Goal: Task Accomplishment & Management: Complete application form

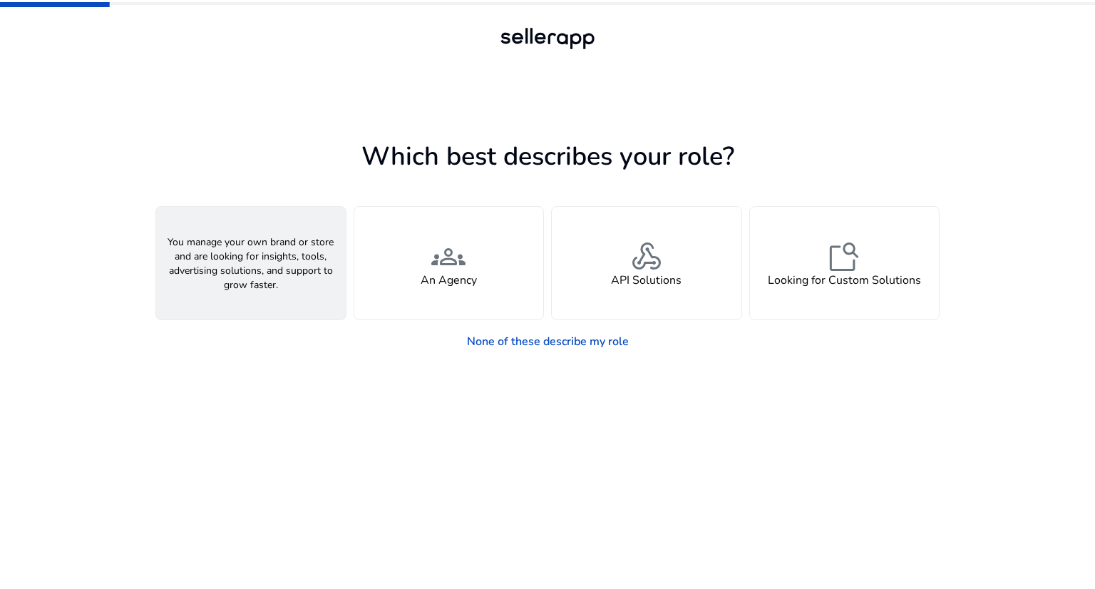
click at [248, 262] on span "person" at bounding box center [251, 257] width 34 height 34
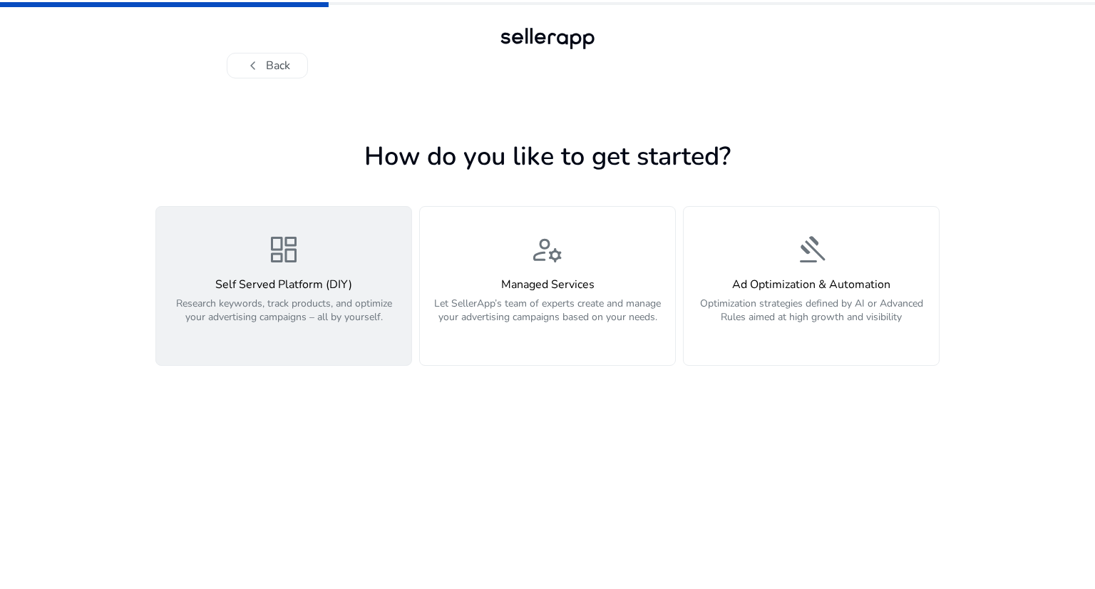
click at [321, 284] on h4 "Self Served Platform (DIY)" at bounding box center [284, 285] width 238 height 14
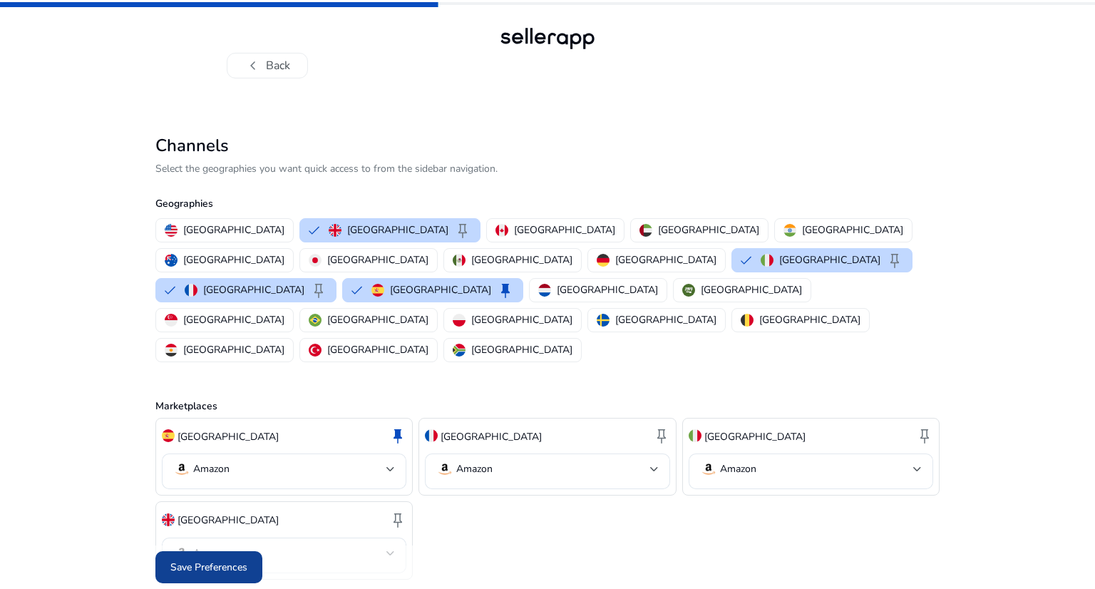
click at [199, 560] on span "Save Preferences" at bounding box center [208, 567] width 77 height 15
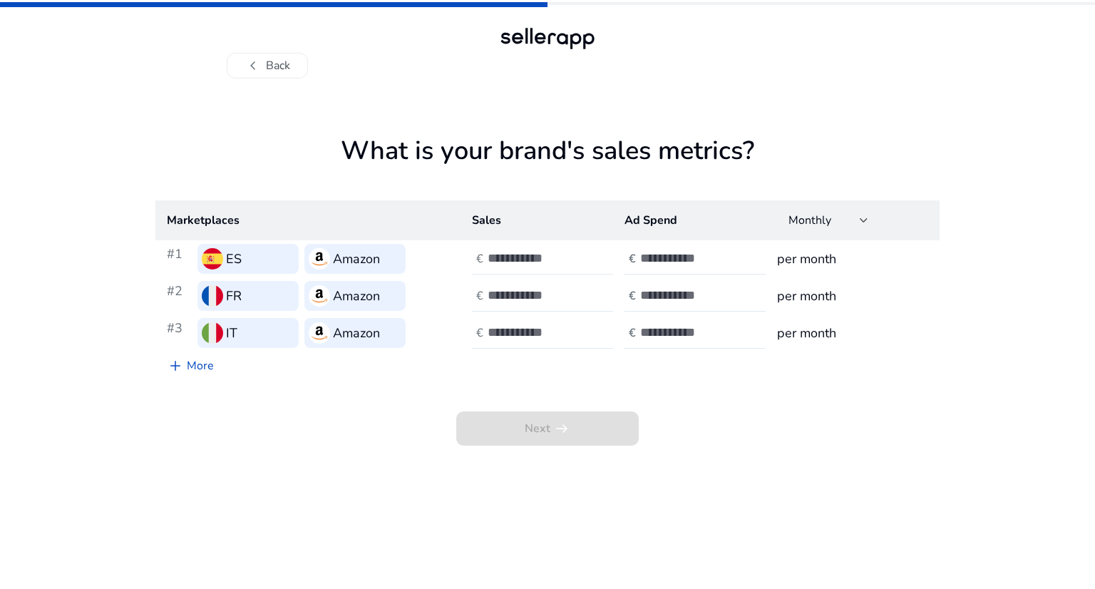
click at [540, 257] on input "number" at bounding box center [536, 258] width 96 height 16
click at [556, 428] on span "Next arrow_right_alt" at bounding box center [547, 428] width 182 height 34
click at [576, 259] on input "**" at bounding box center [536, 258] width 96 height 16
drag, startPoint x: 508, startPoint y: 262, endPoint x: 484, endPoint y: 259, distance: 24.3
click at [484, 259] on div "€ **" at bounding box center [544, 258] width 144 height 31
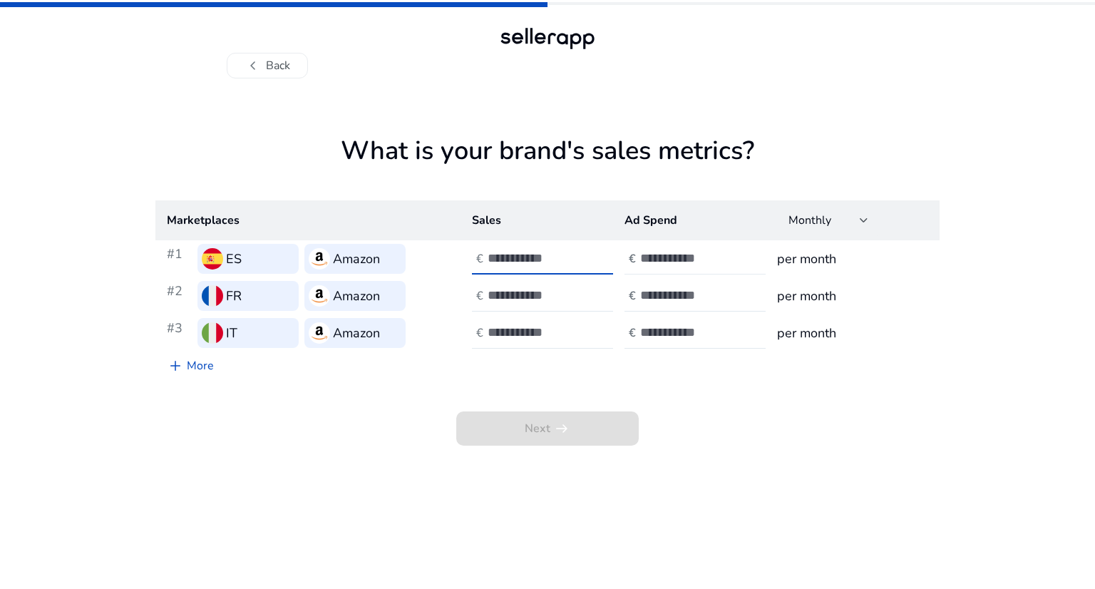
type input "*****"
click at [671, 257] on input "number" at bounding box center [688, 258] width 96 height 16
click at [682, 261] on input "number" at bounding box center [688, 258] width 96 height 16
drag, startPoint x: 711, startPoint y: 259, endPoint x: 639, endPoint y: 257, distance: 72.1
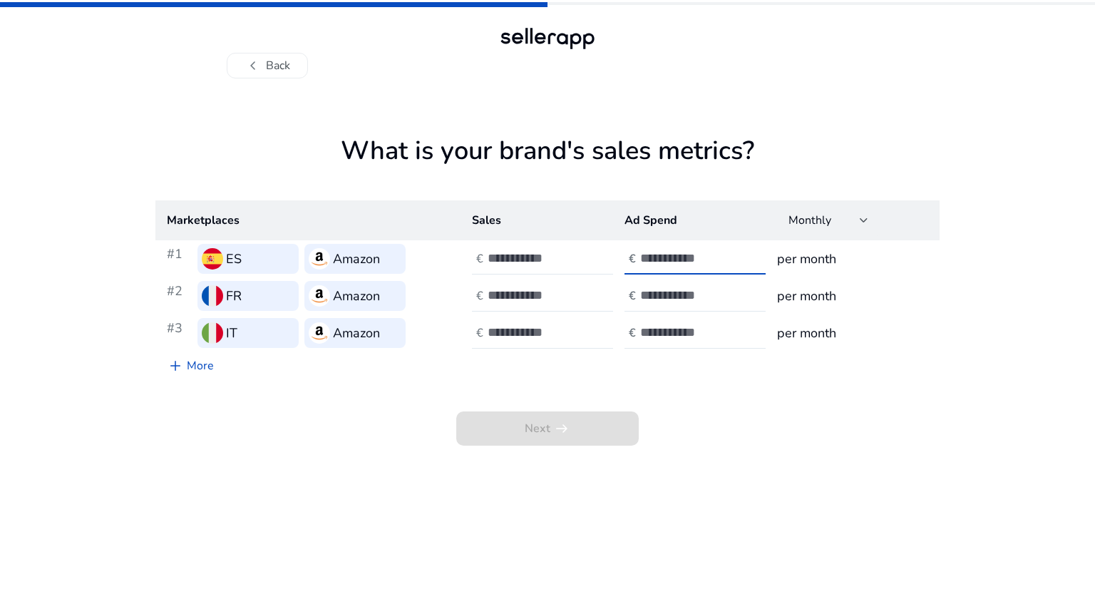
click at [637, 257] on div "€" at bounding box center [696, 258] width 144 height 31
type input "****"
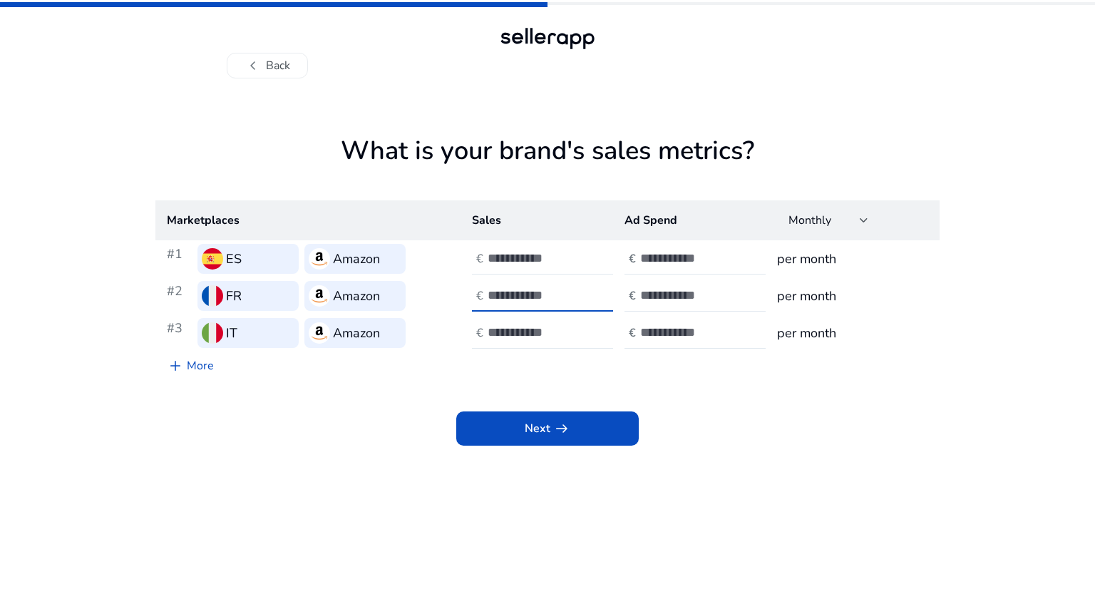
drag, startPoint x: 557, startPoint y: 295, endPoint x: 419, endPoint y: 289, distance: 138.4
click at [419, 289] on tr "#2 FR Amazon € € per month" at bounding box center [547, 295] width 784 height 37
type input "****"
click at [690, 293] on input "number" at bounding box center [688, 295] width 96 height 16
type input "*"
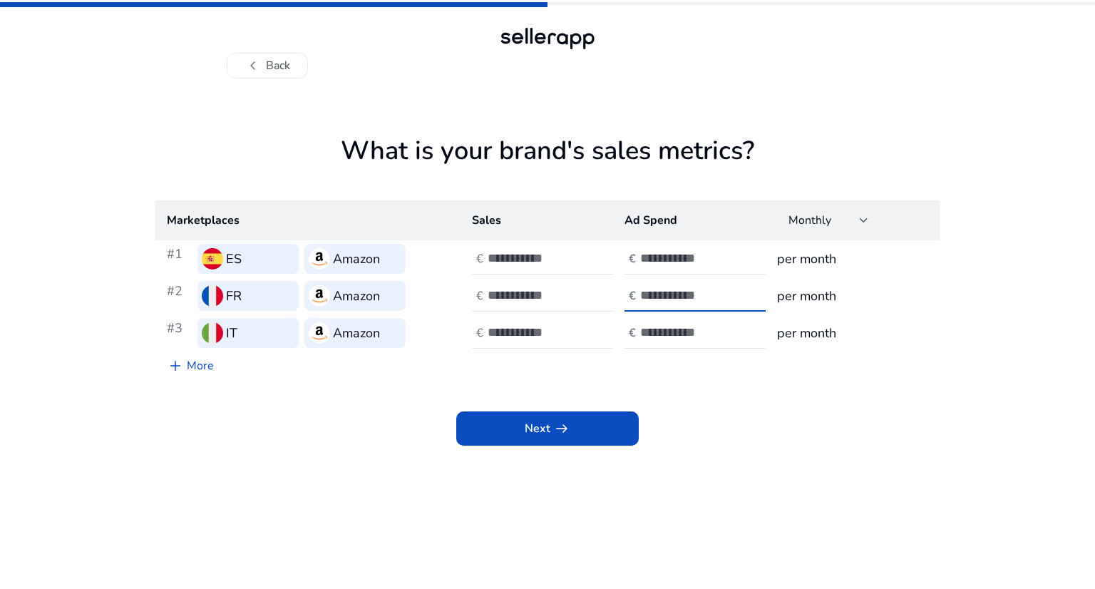
click at [530, 334] on input "number" at bounding box center [536, 332] width 96 height 16
type input "****"
click at [670, 334] on input "number" at bounding box center [688, 332] width 96 height 16
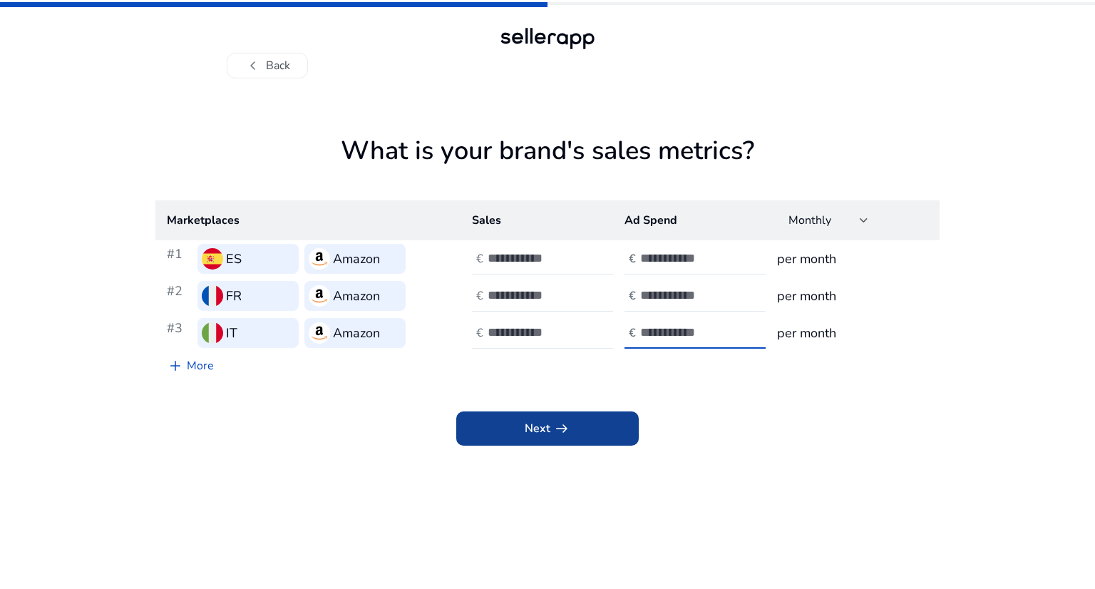
type input "*"
click at [559, 432] on span "arrow_right_alt" at bounding box center [561, 428] width 17 height 17
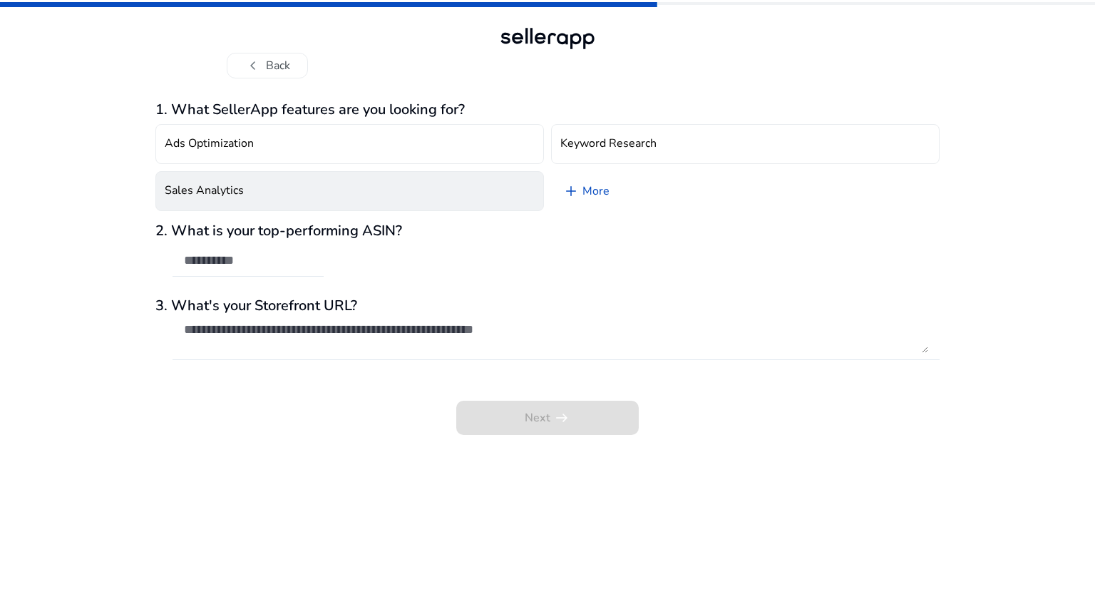
click at [228, 195] on h4 "Sales Analytics" at bounding box center [204, 191] width 79 height 14
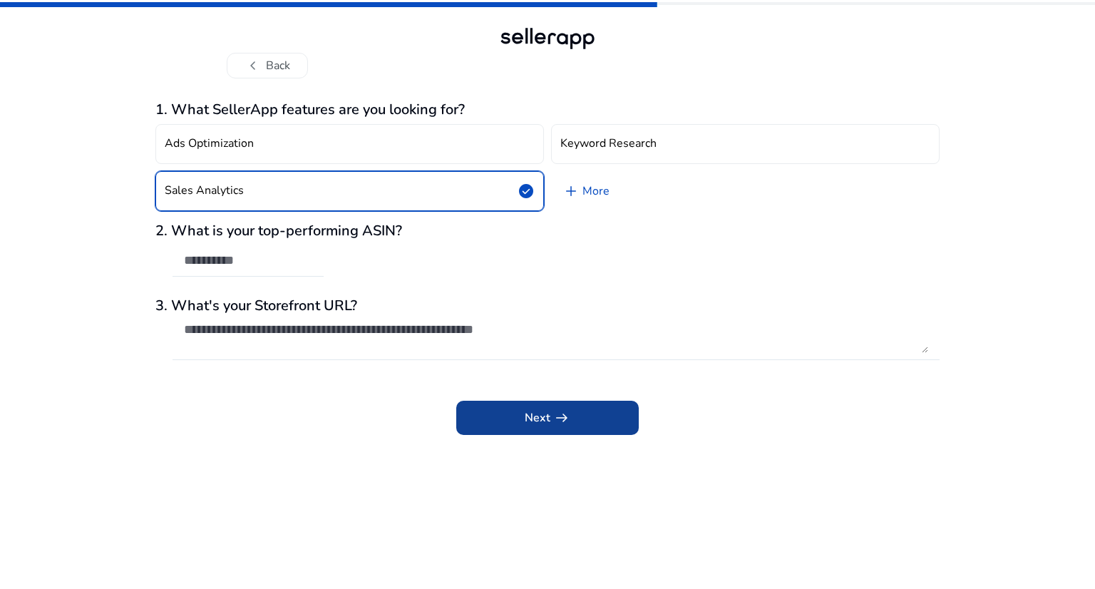
click at [562, 414] on span "arrow_right_alt" at bounding box center [561, 417] width 17 height 17
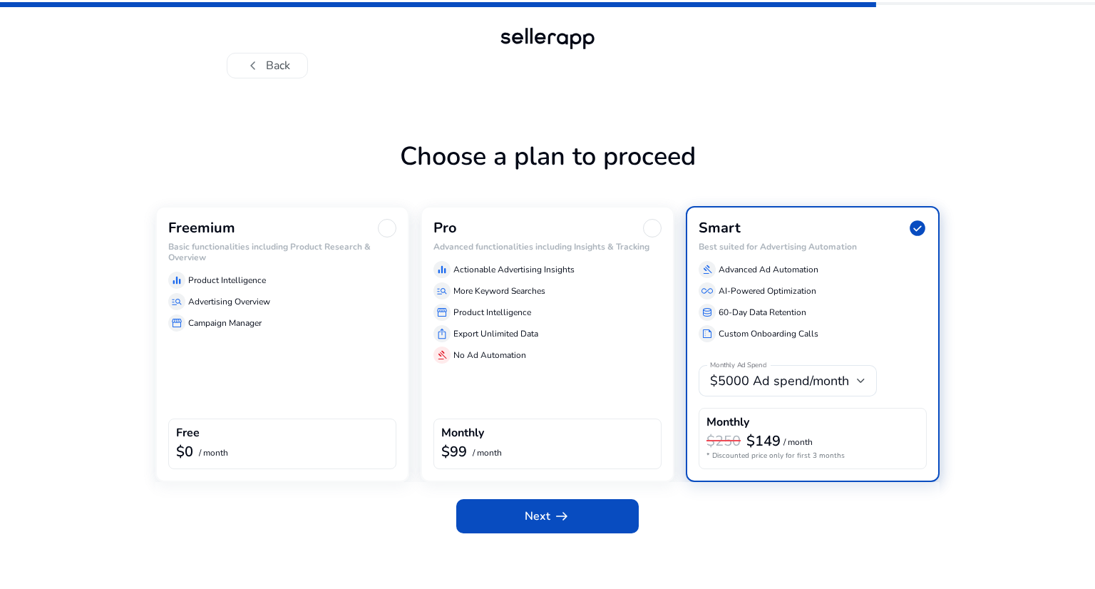
click at [230, 257] on h6 "Basic functionalities including Product Research & Overview" at bounding box center [282, 252] width 228 height 21
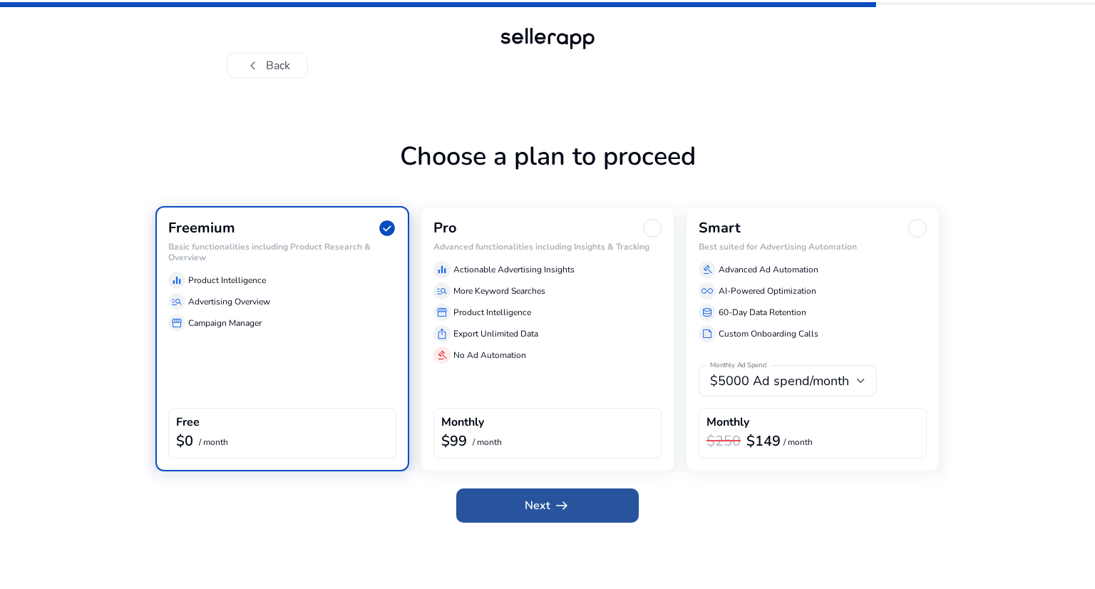
click at [576, 501] on span at bounding box center [547, 505] width 182 height 34
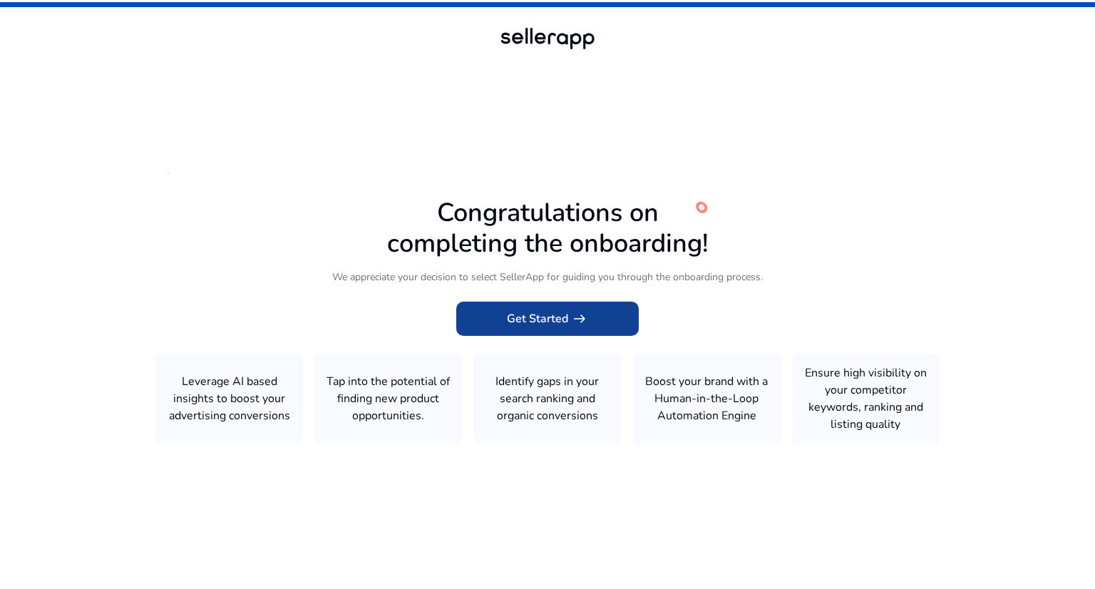
click at [543, 324] on span "Get Started arrow_right_alt" at bounding box center [547, 318] width 81 height 17
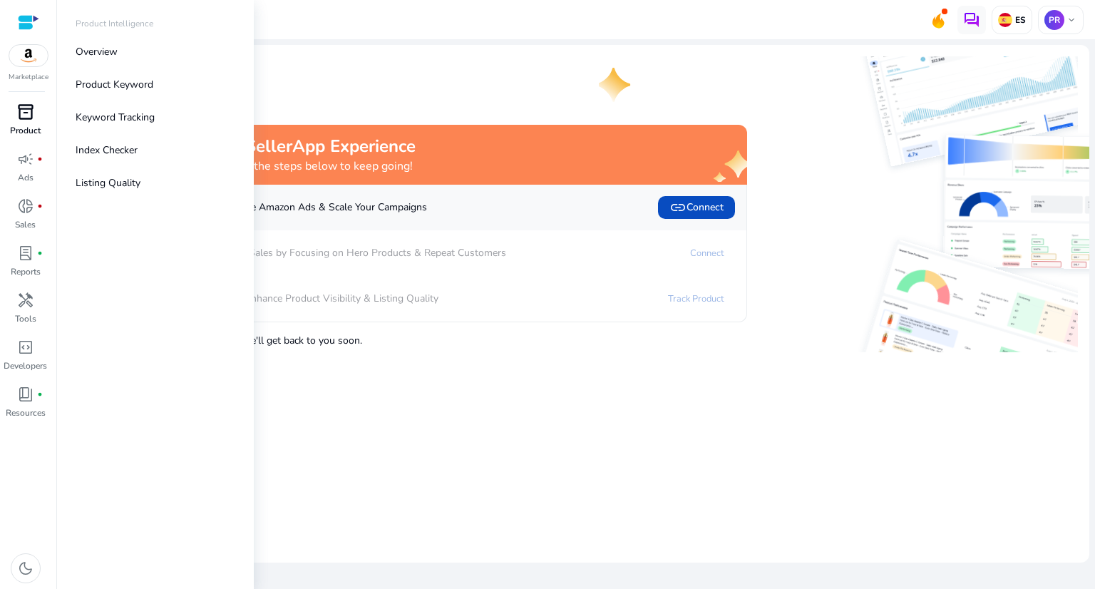
click at [27, 115] on span "inventory_2" at bounding box center [25, 111] width 17 height 17
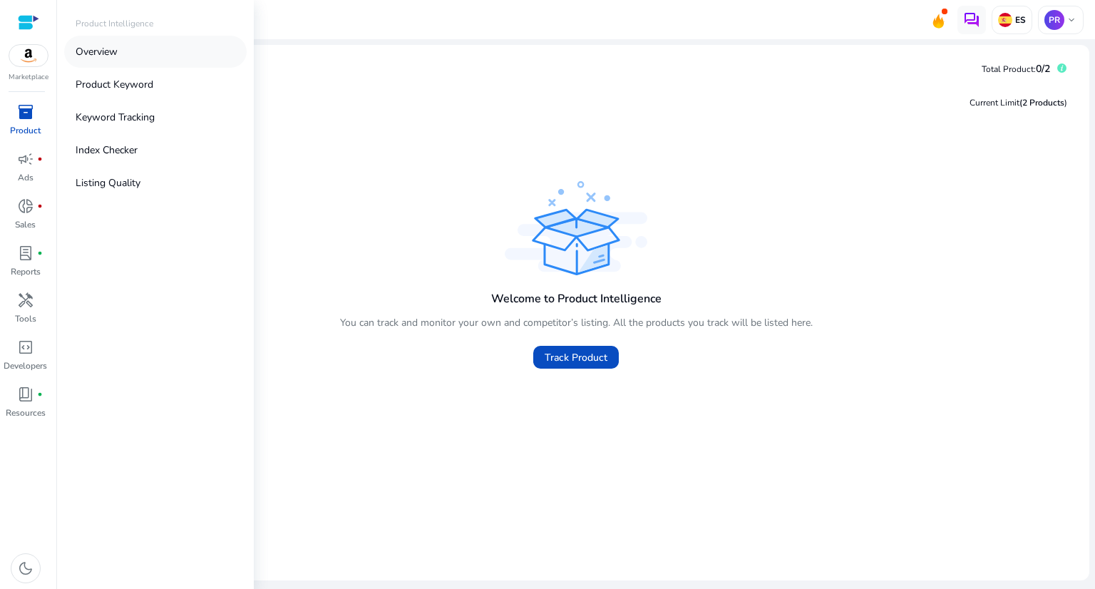
click at [110, 53] on p "Overview" at bounding box center [97, 51] width 42 height 15
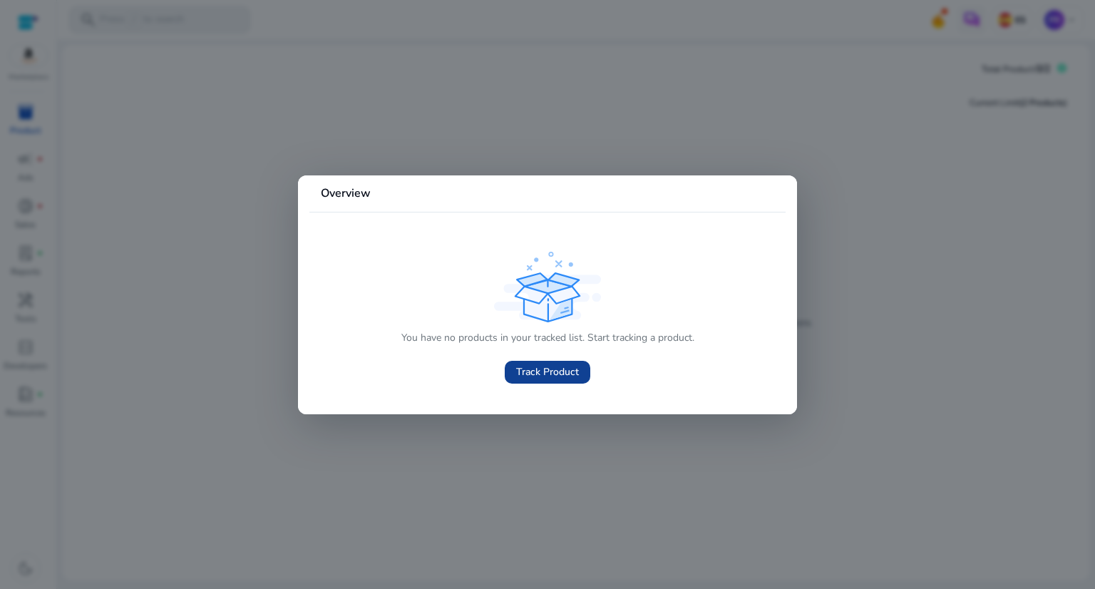
click at [572, 376] on span "Track Product" at bounding box center [547, 371] width 63 height 15
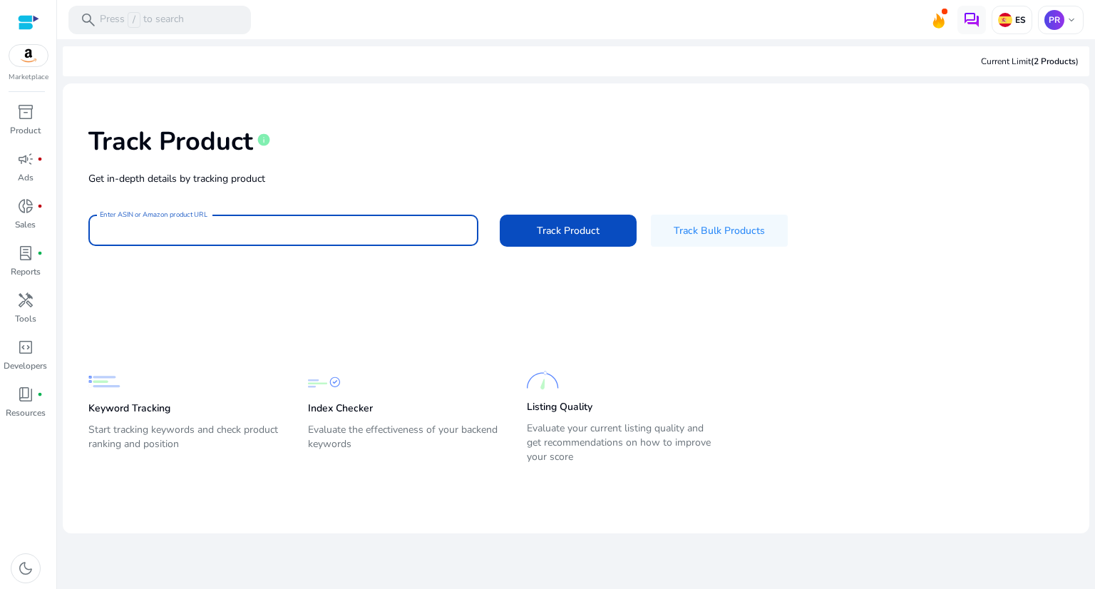
click at [281, 235] on input "Enter ASIN or Amazon product URL" at bounding box center [283, 230] width 367 height 16
click at [500, 215] on button "Track Product" at bounding box center [568, 231] width 137 height 32
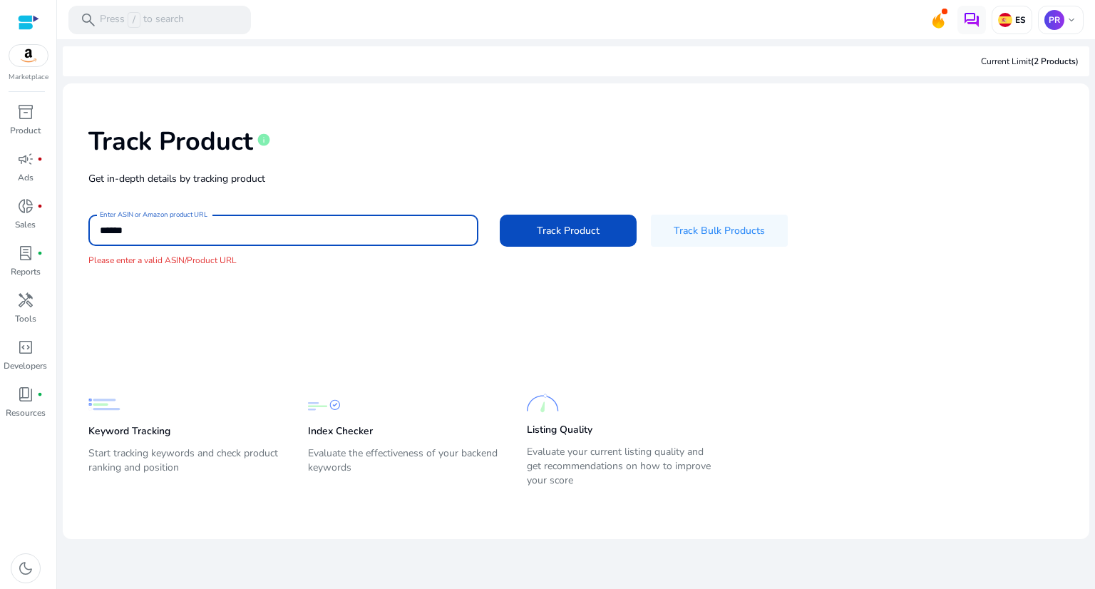
drag, startPoint x: 147, startPoint y: 230, endPoint x: 46, endPoint y: 209, distance: 102.8
click at [55, 222] on mat-sidenav-container "Marketplace inventory_2 Product campaign fiber_manual_record Ads donut_small fi…" at bounding box center [547, 294] width 1095 height 589
click at [220, 226] on input "******" at bounding box center [283, 230] width 367 height 16
click at [223, 225] on input "******" at bounding box center [283, 230] width 367 height 16
paste input "**********"
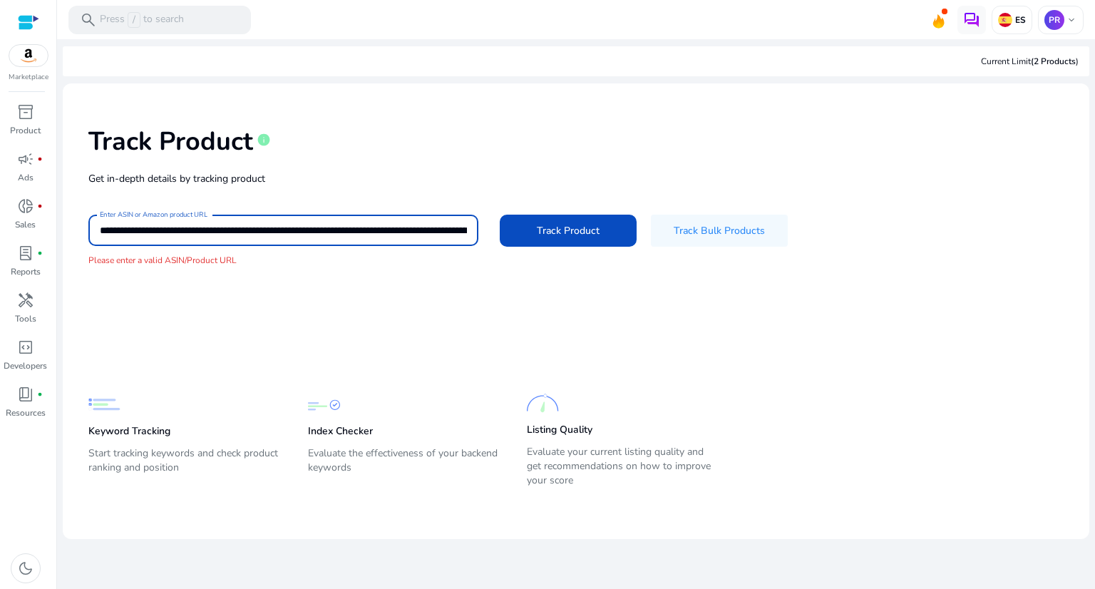
scroll to position [0, 1400]
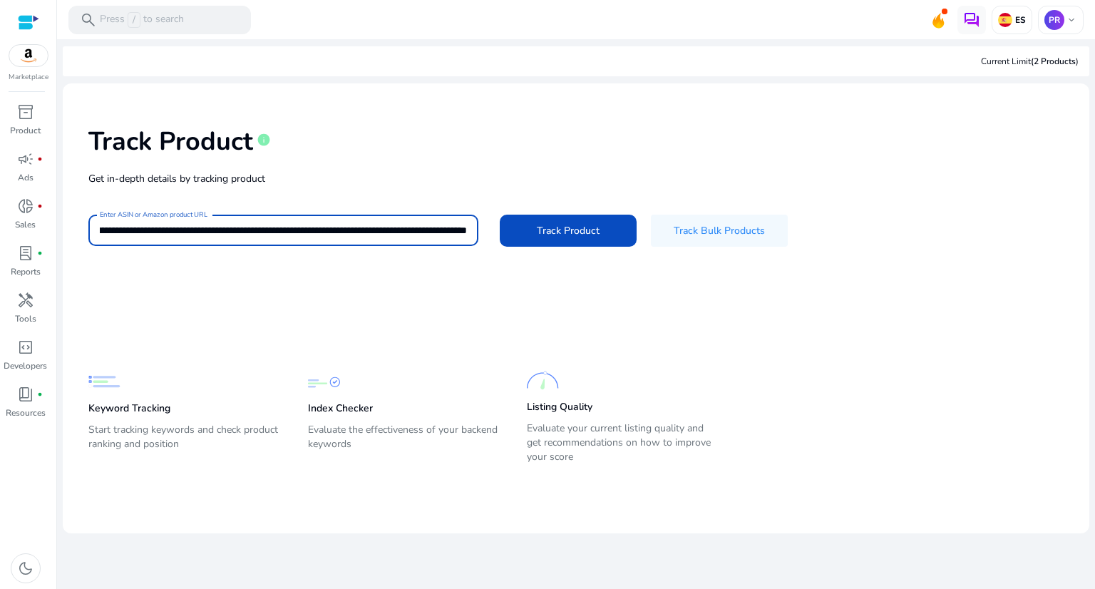
type input "**********"
click at [500, 215] on button "Track Product" at bounding box center [568, 231] width 137 height 32
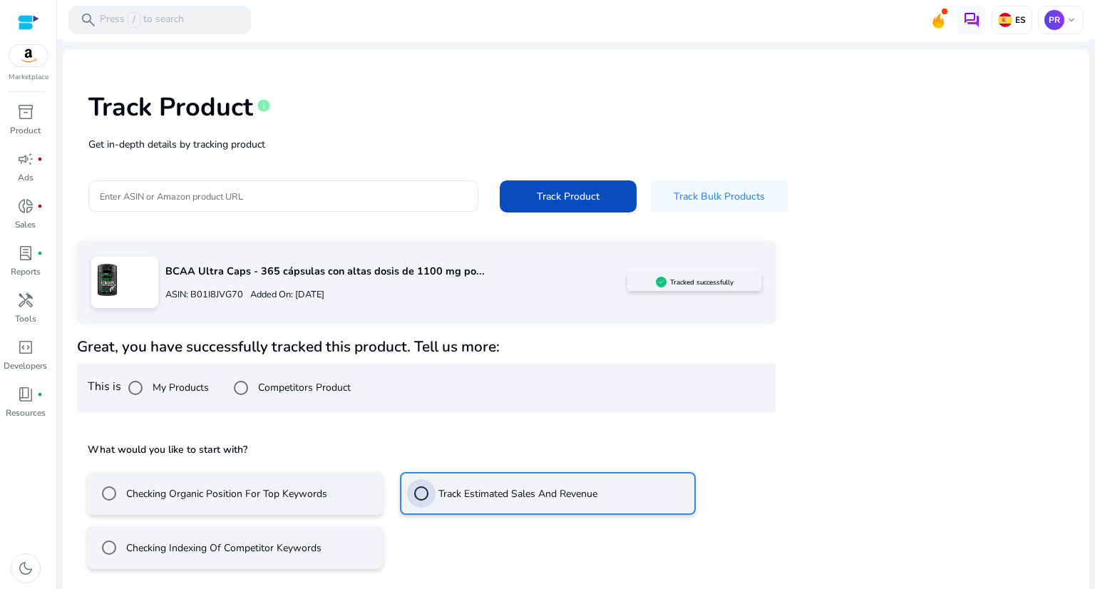
scroll to position [98, 0]
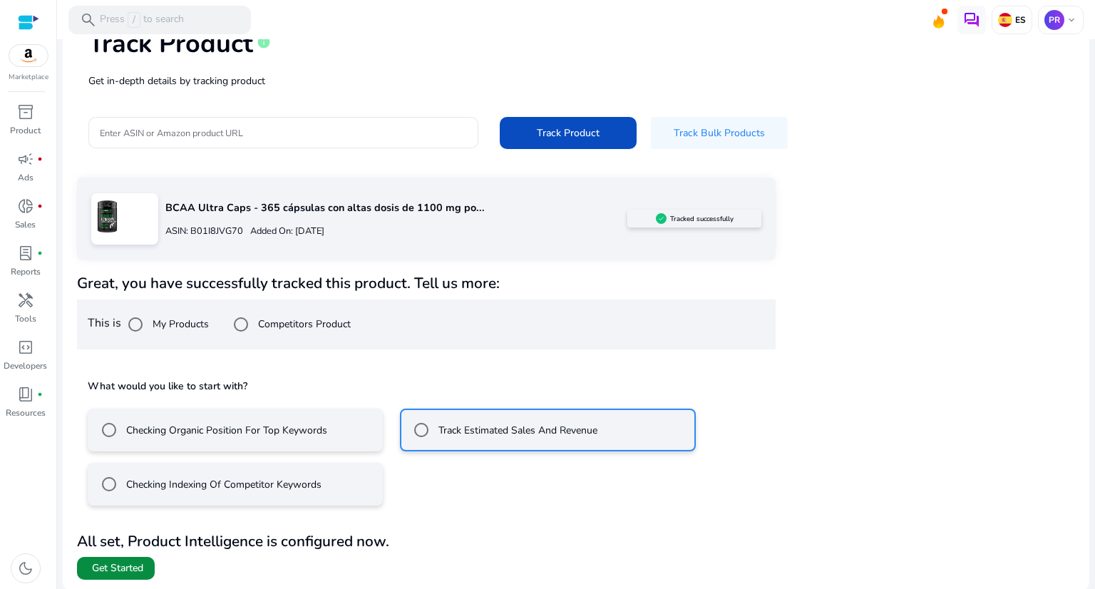
click at [123, 567] on span "Get Started" at bounding box center [117, 568] width 51 height 14
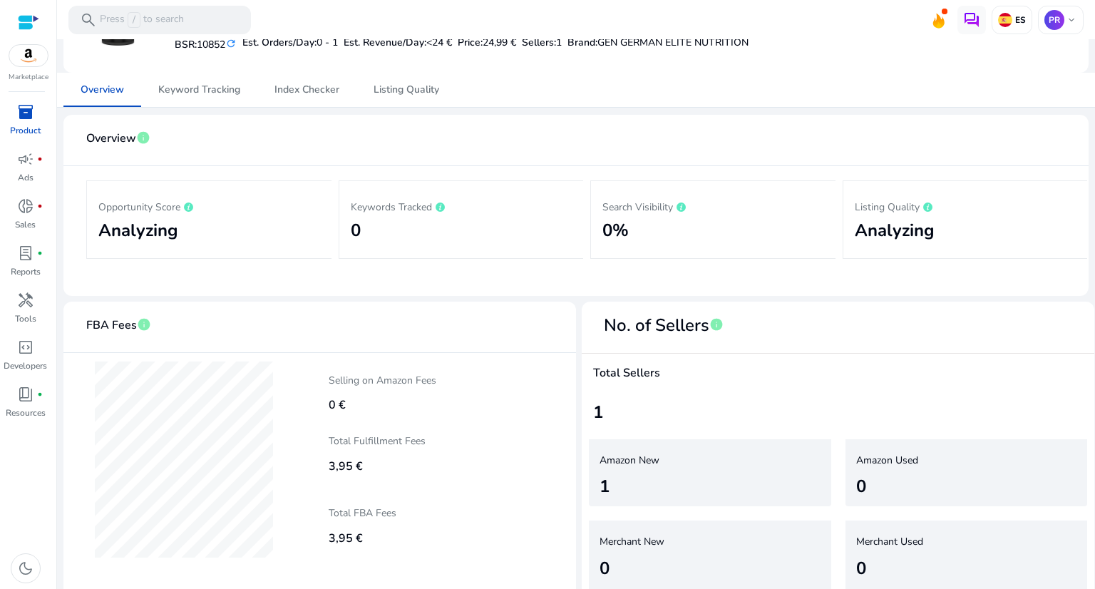
scroll to position [342, 0]
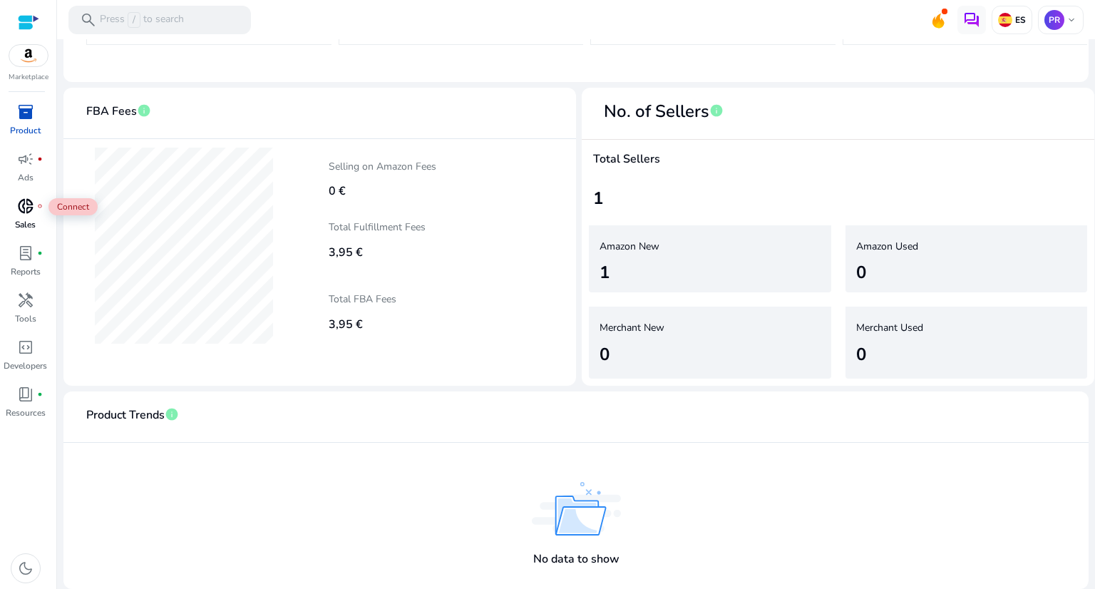
click at [26, 207] on span "donut_small" at bounding box center [25, 205] width 17 height 17
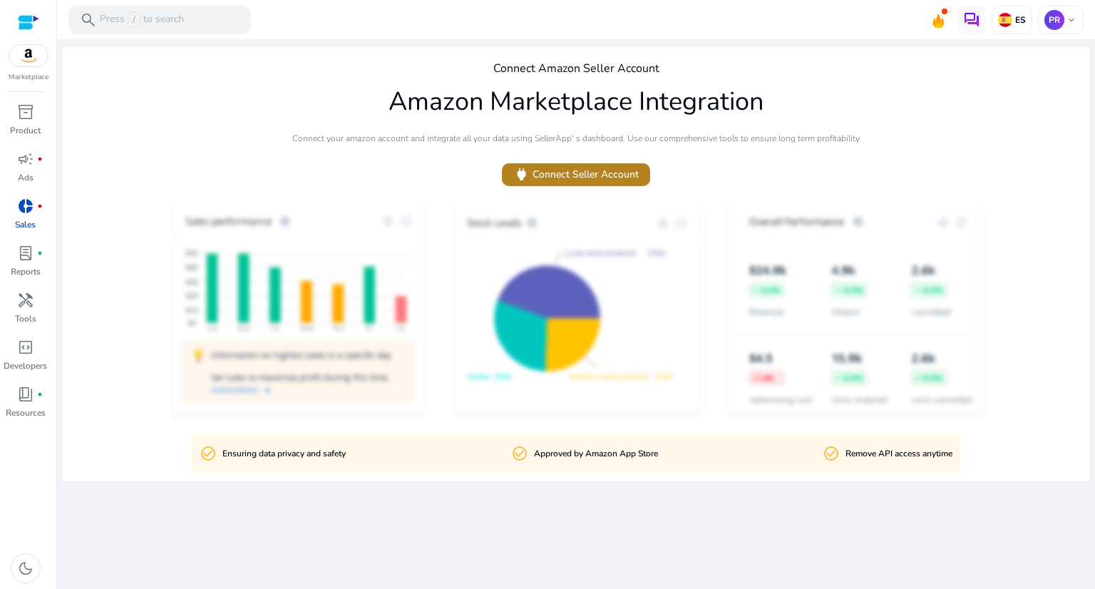
click at [590, 177] on span "power Connect Seller Account" at bounding box center [575, 174] width 125 height 16
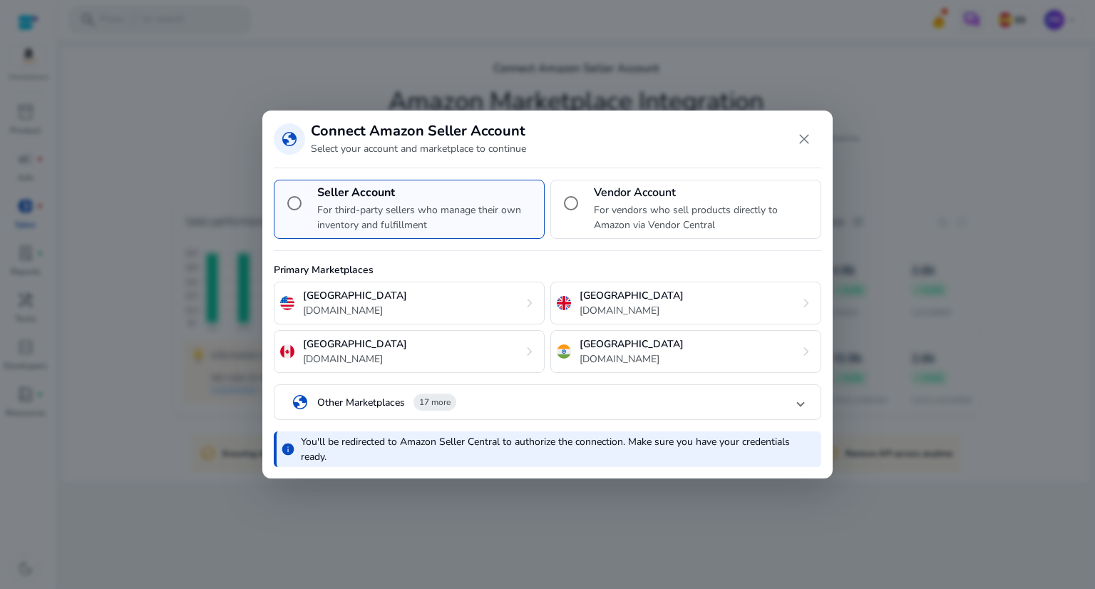
drag, startPoint x: 795, startPoint y: 402, endPoint x: 701, endPoint y: 346, distance: 109.1
click at [794, 401] on mat-panel-title "globe Other Marketplaces 17 more" at bounding box center [545, 402] width 506 height 24
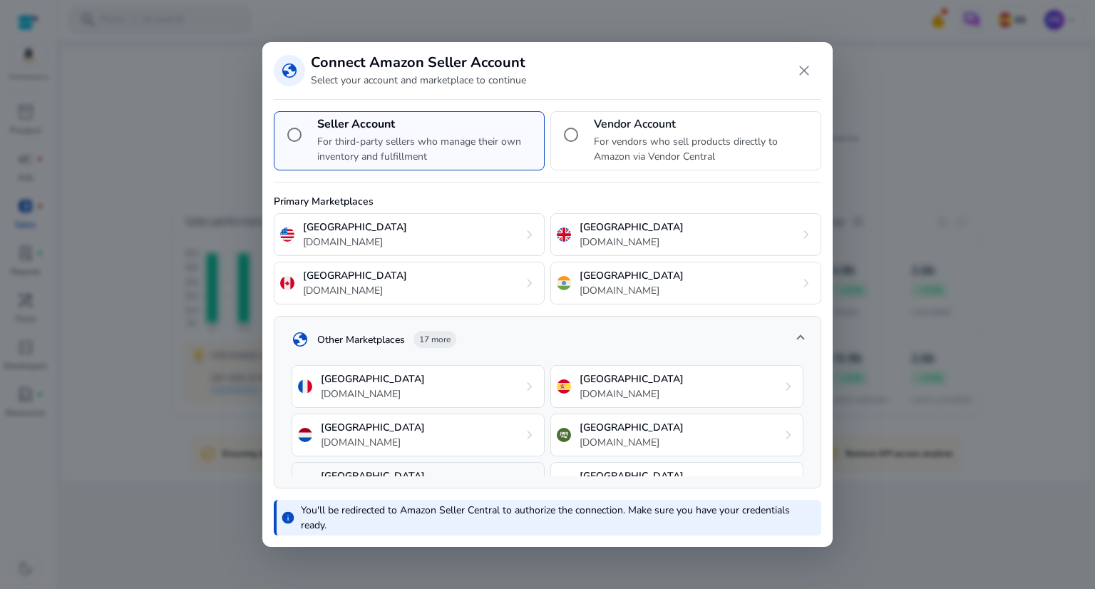
scroll to position [143, 0]
click at [602, 387] on p "[DOMAIN_NAME]" at bounding box center [632, 393] width 104 height 15
